Goal: Find specific page/section: Find specific page/section

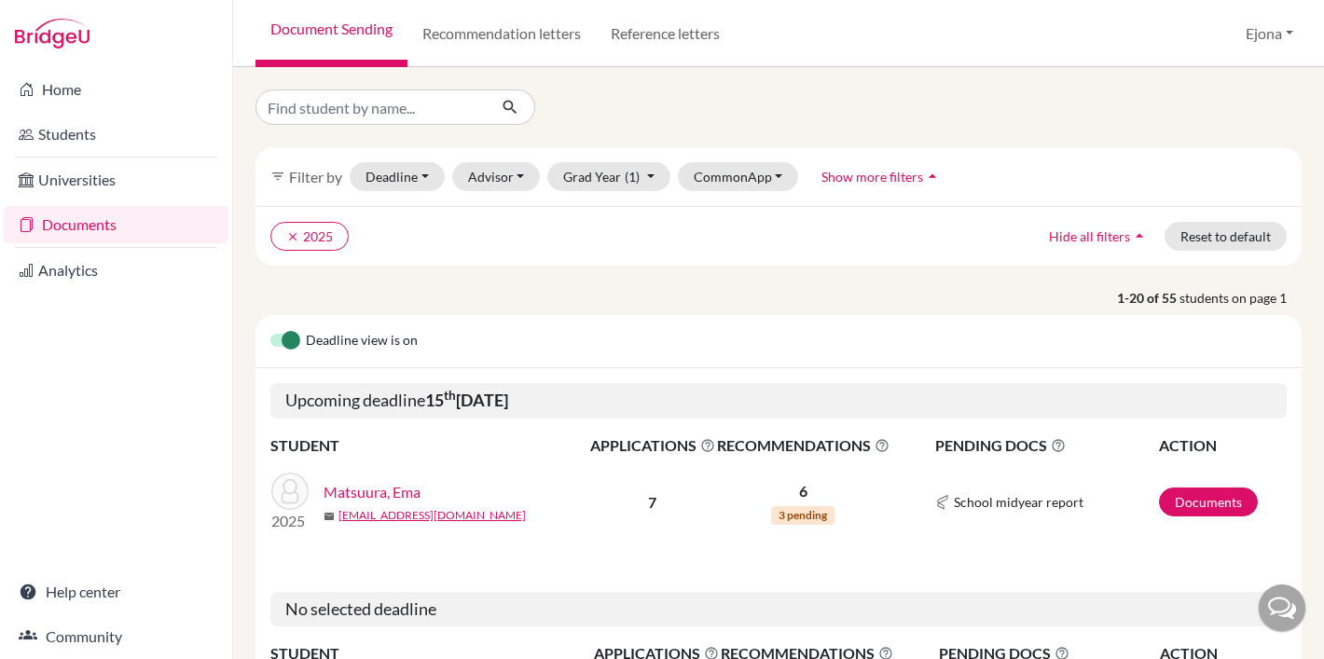
scroll to position [2, 0]
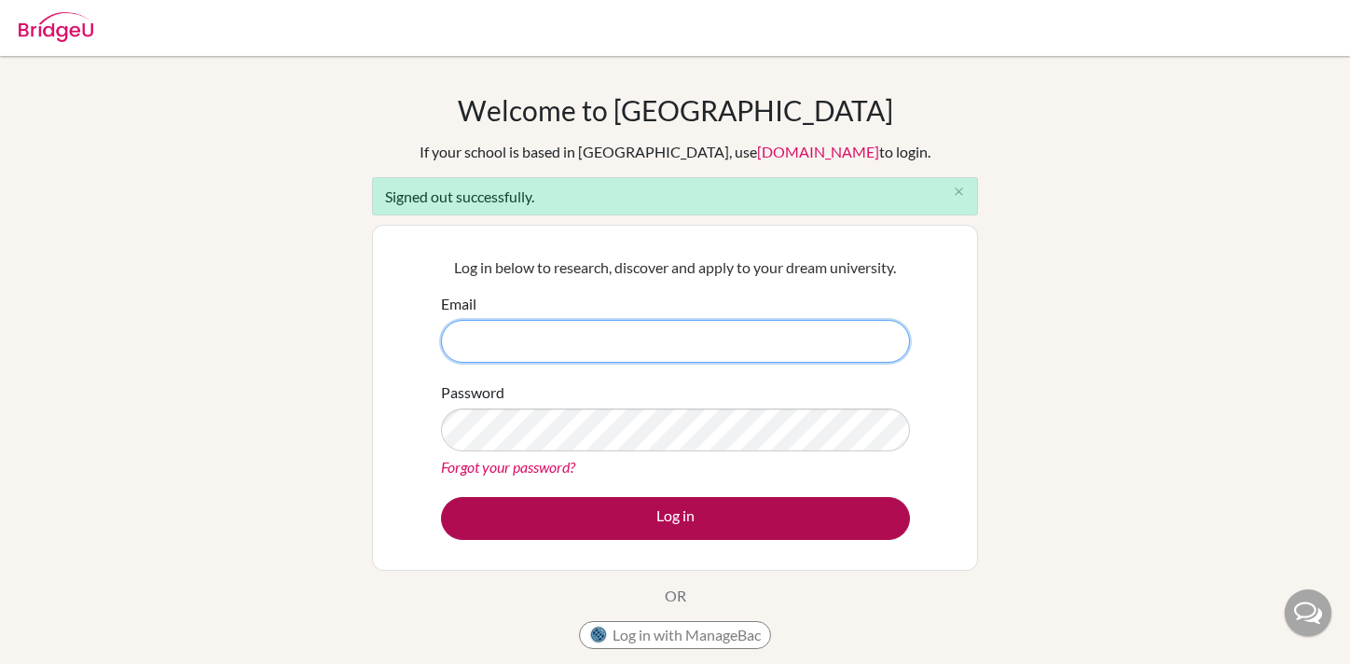
type input "ejona@bridge-u.com"
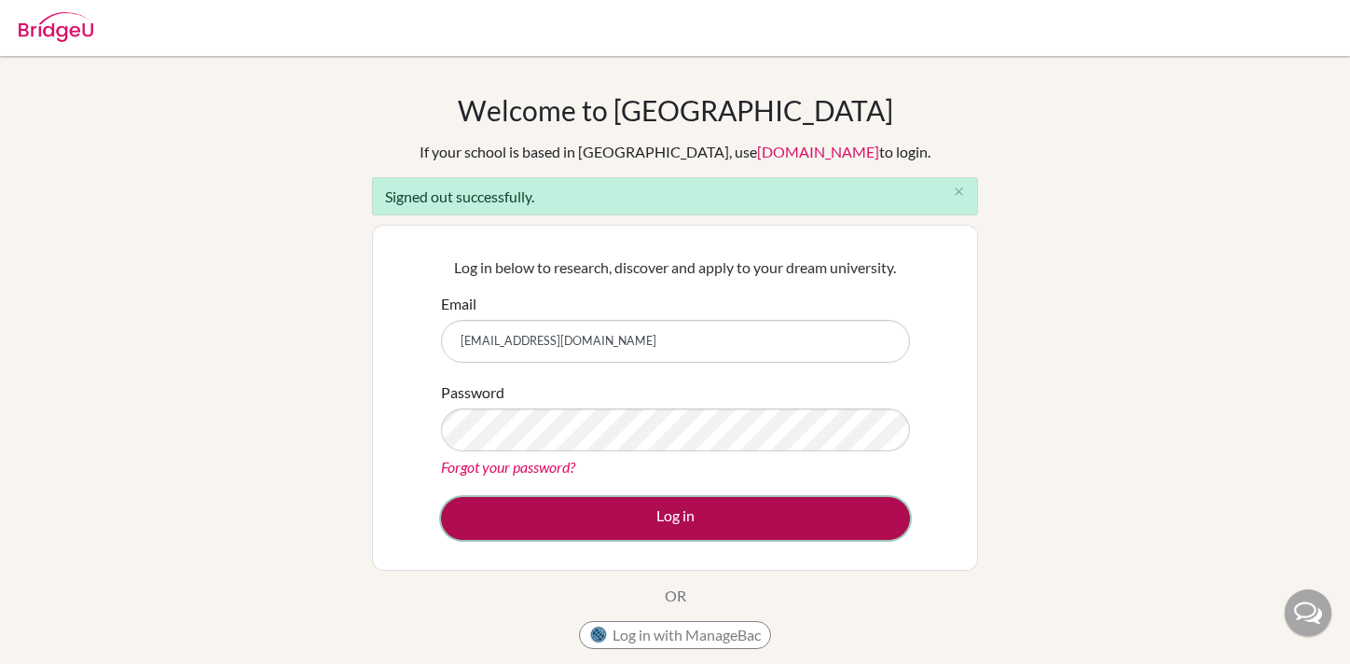
click at [794, 516] on button "Log in" at bounding box center [675, 518] width 469 height 43
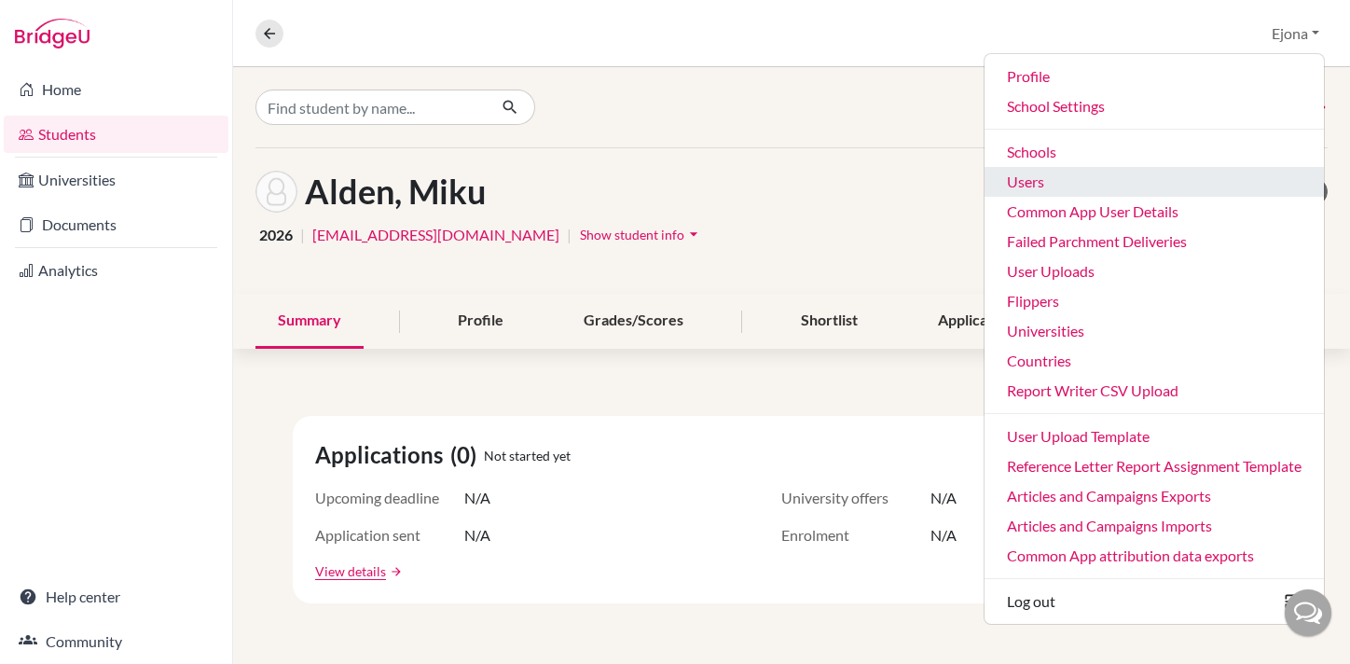
click at [1040, 173] on link "Users" at bounding box center [1154, 182] width 339 height 30
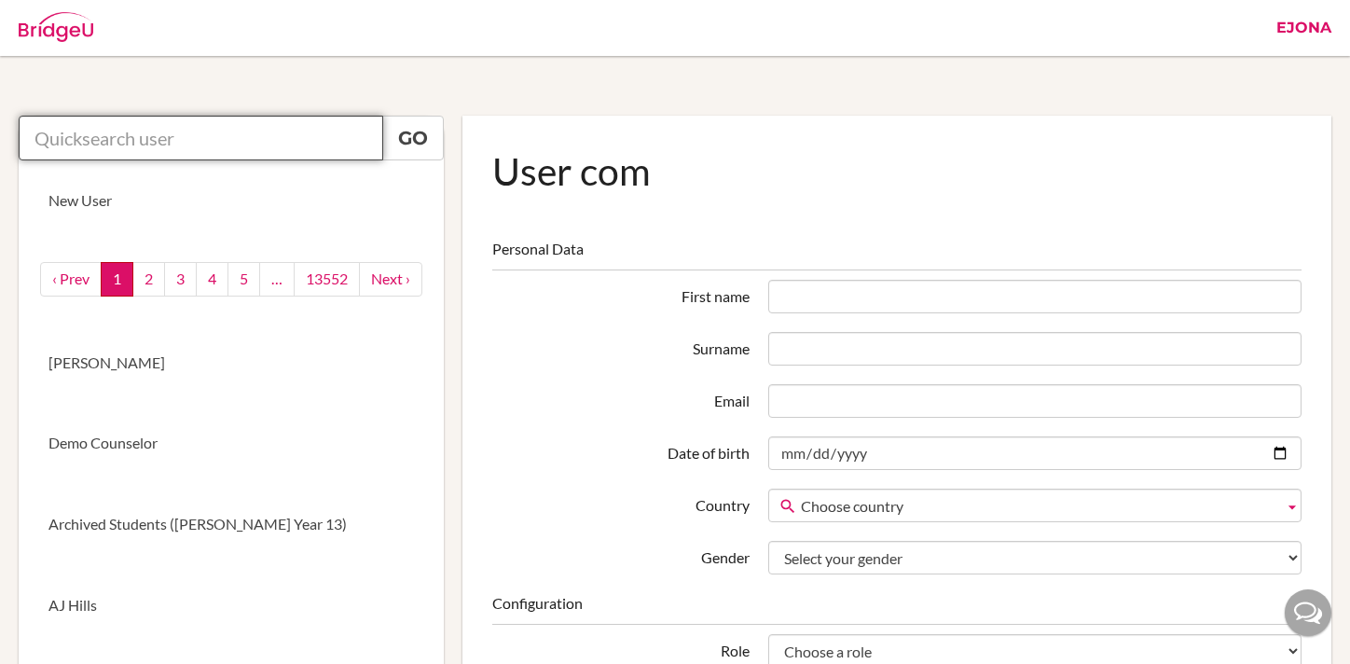
click at [248, 141] on input "text" at bounding box center [201, 138] width 365 height 45
paste input "[EMAIL_ADDRESS][DOMAIN_NAME],"
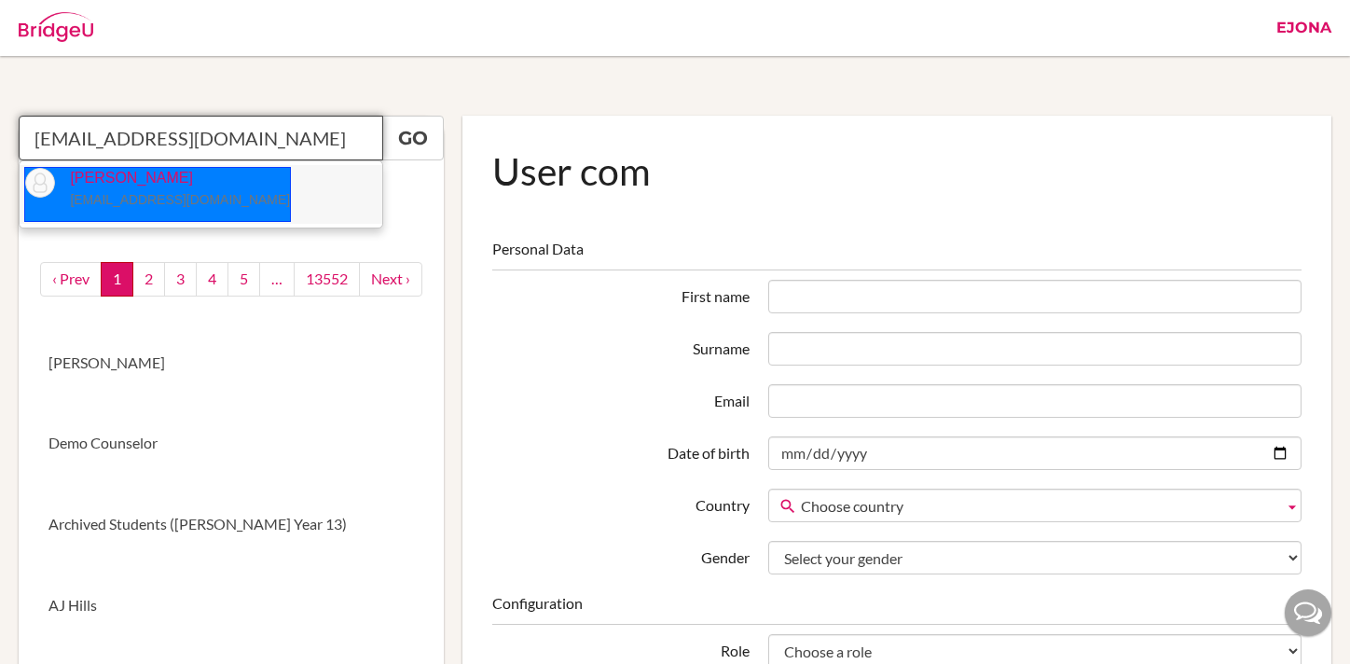
click at [244, 189] on p "Brandon Smalls collegecounselor@horizon.ac.jp" at bounding box center [172, 189] width 235 height 43
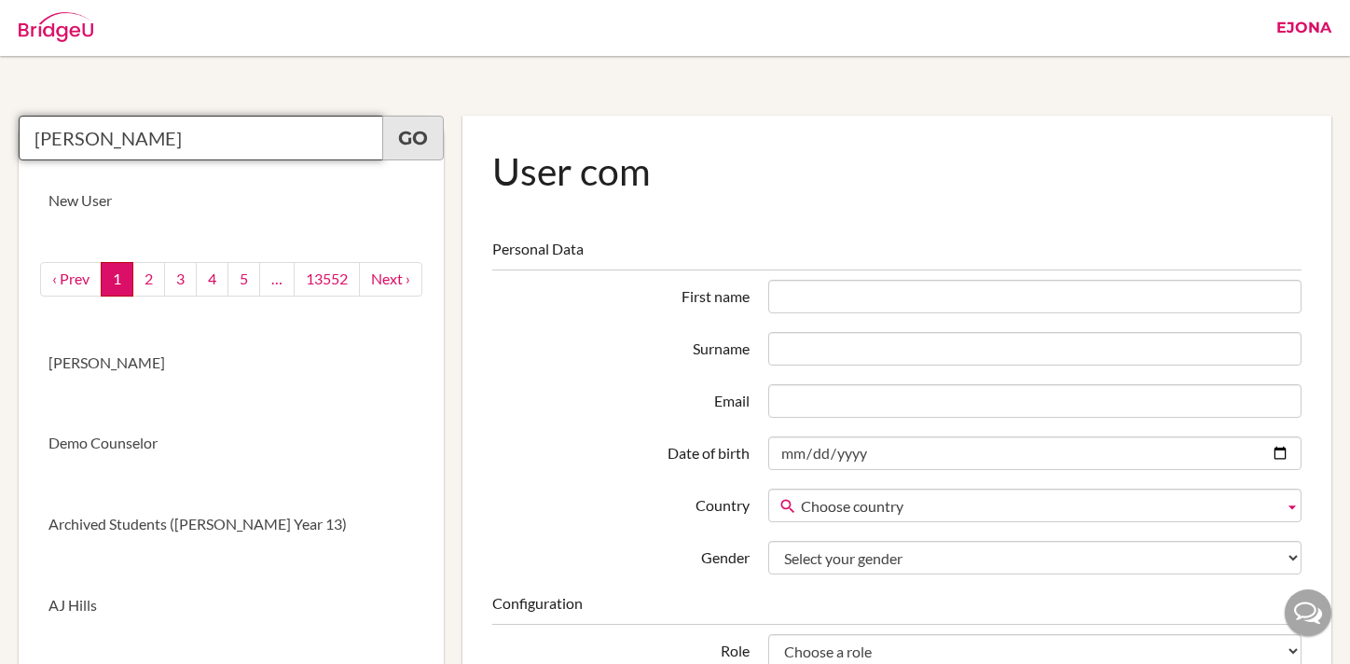
type input "Brandon Smalls"
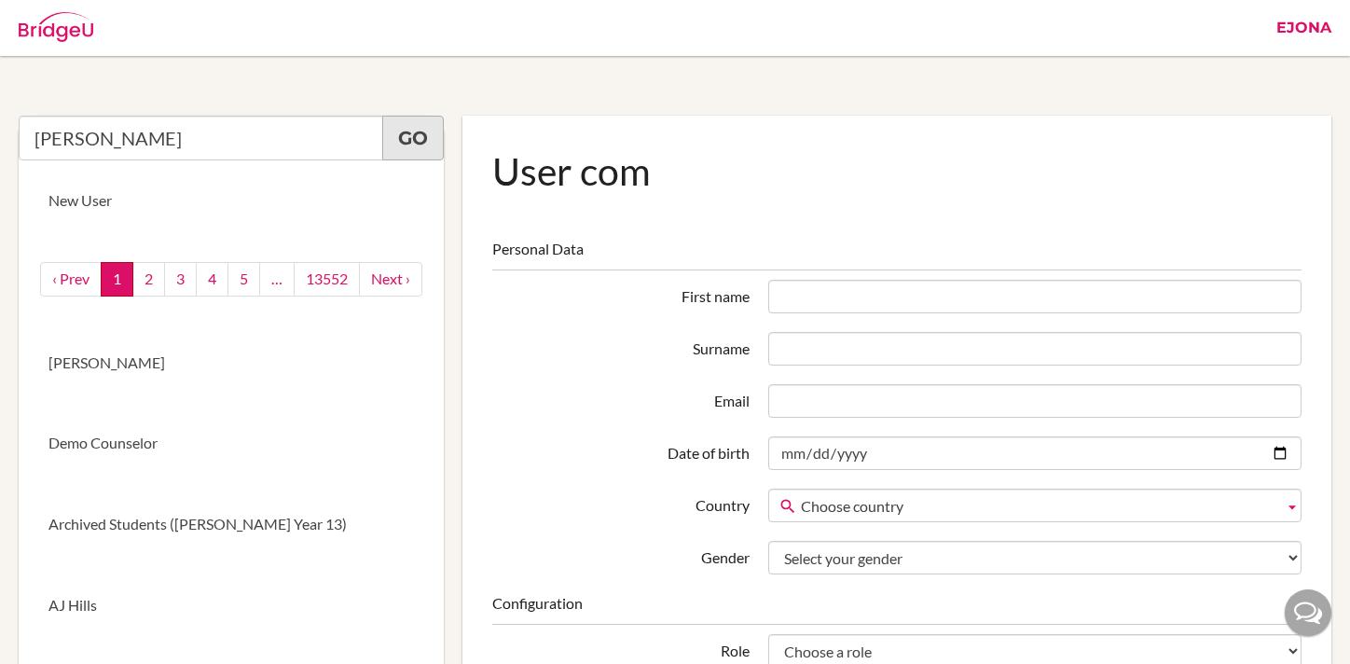
click at [415, 128] on link "Go" at bounding box center [413, 138] width 62 height 45
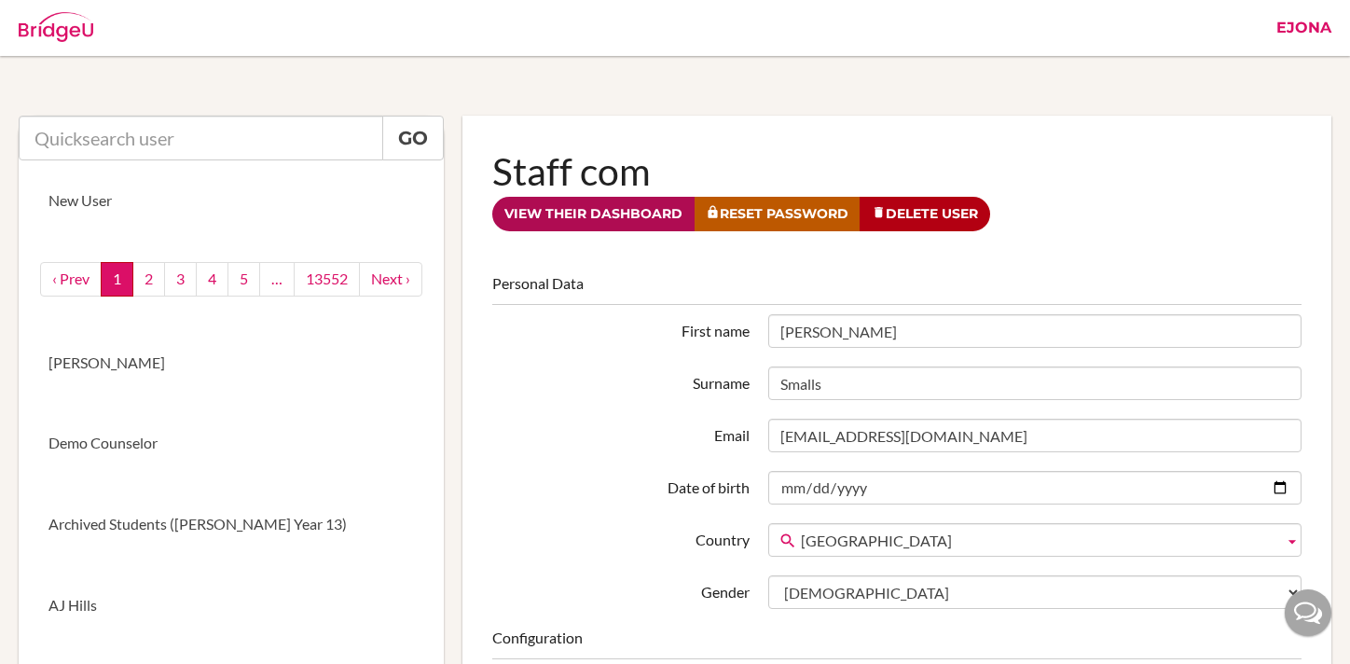
click at [598, 211] on link "View their dashboard" at bounding box center [593, 214] width 202 height 35
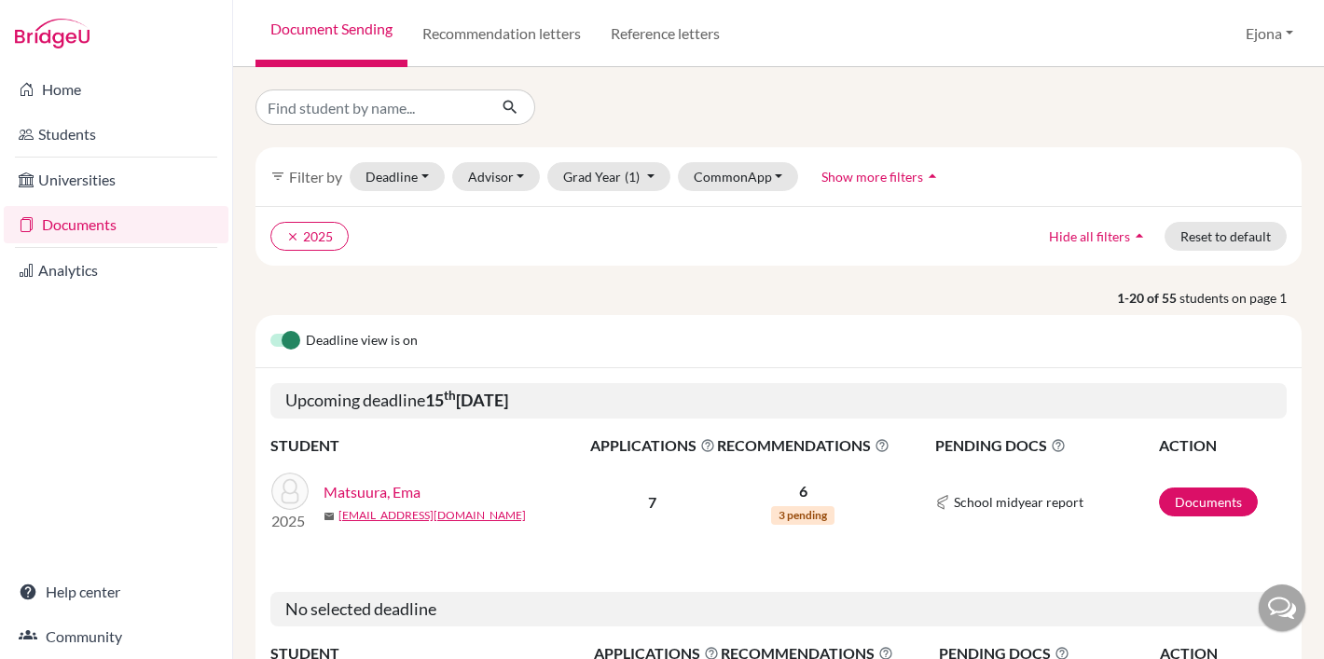
scroll to position [2, 0]
